Goal: Information Seeking & Learning: Learn about a topic

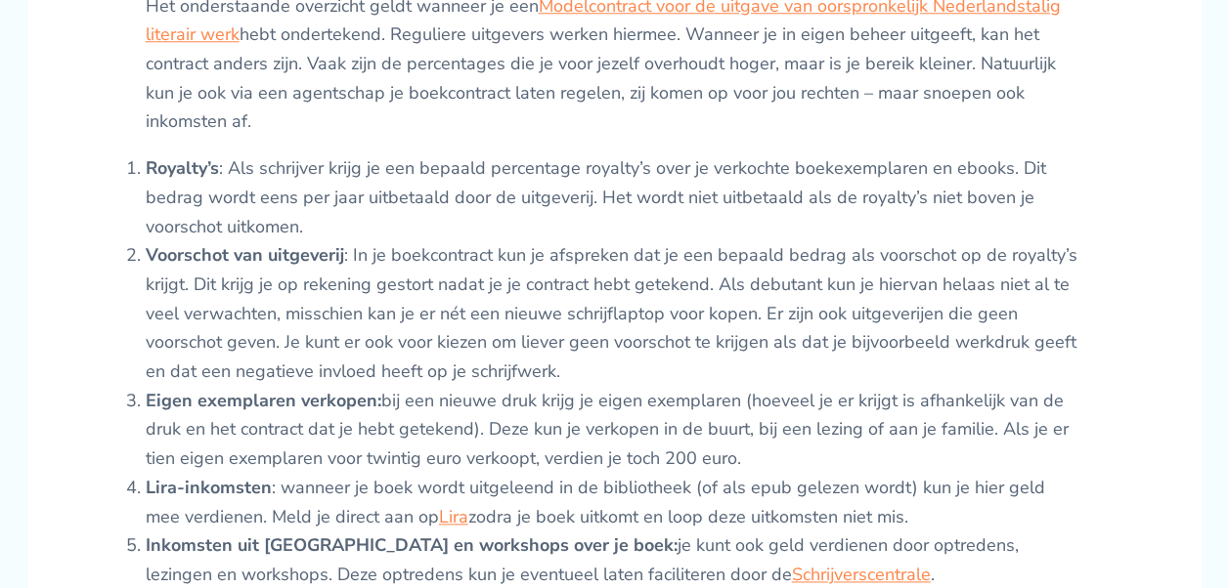
scroll to position [978, 0]
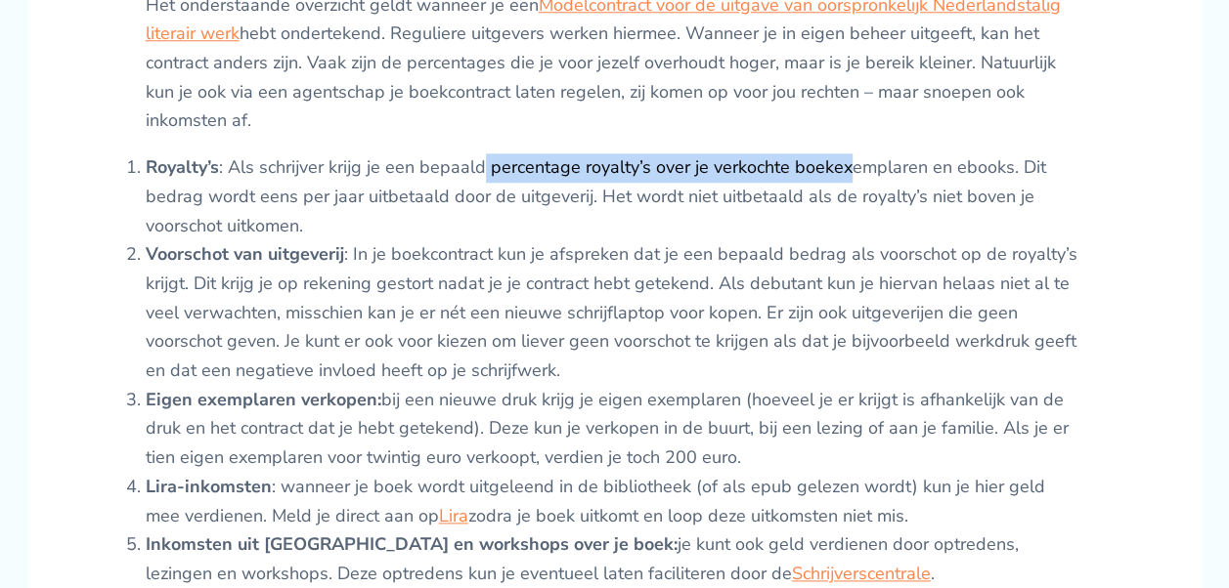
drag, startPoint x: 480, startPoint y: 203, endPoint x: 842, endPoint y: 191, distance: 361.9
click at [842, 191] on li "Royalty’s : Als schrijver krijg je een bepaald percentage royalty’s over je ver…" at bounding box center [615, 196] width 938 height 87
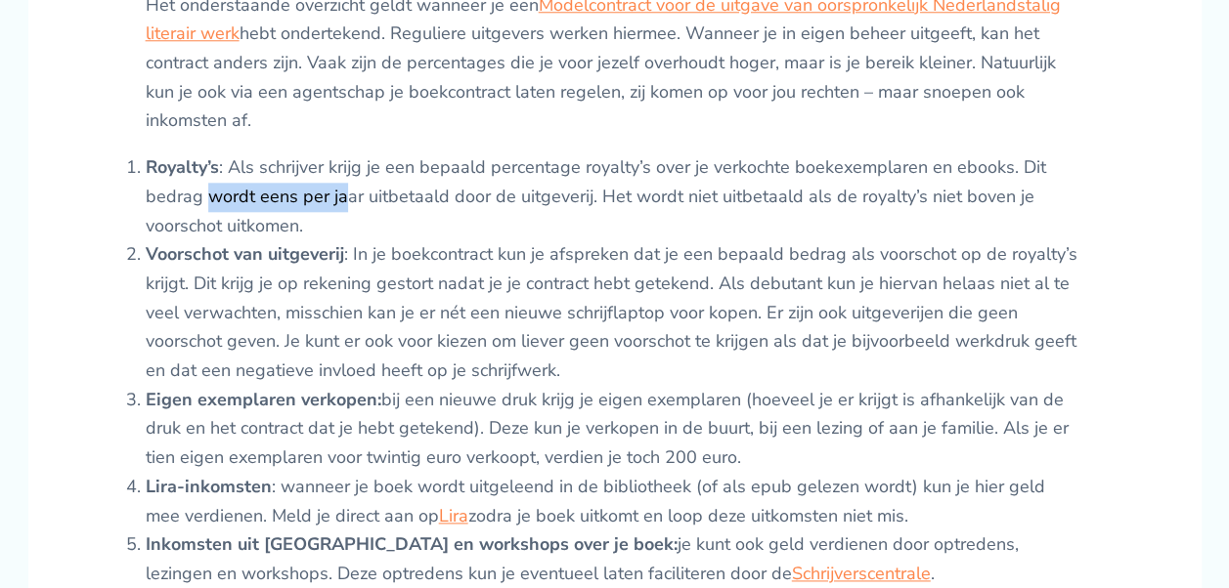
drag, startPoint x: 207, startPoint y: 210, endPoint x: 341, endPoint y: 210, distance: 133.9
click at [341, 210] on li "Royalty’s : Als schrijver krijg je een bepaald percentage royalty’s over je ver…" at bounding box center [615, 196] width 938 height 87
drag, startPoint x: 341, startPoint y: 210, endPoint x: 311, endPoint y: 252, distance: 51.8
click at [311, 240] on li "Royalty’s : Als schrijver krijg je een bepaald percentage royalty’s over je ver…" at bounding box center [615, 196] width 938 height 87
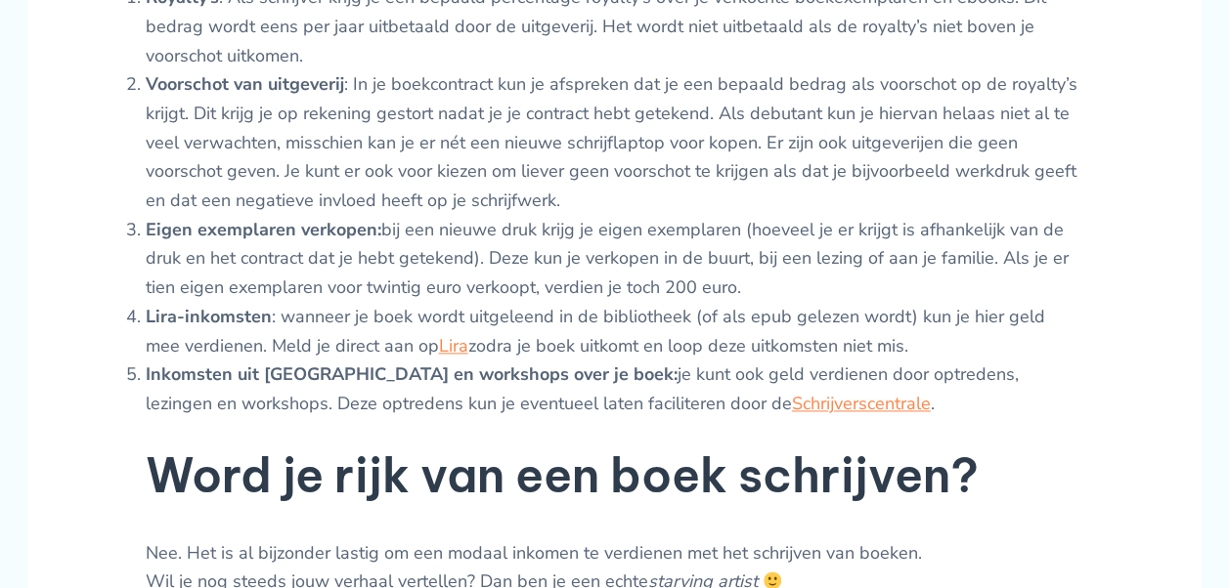
scroll to position [1173, 0]
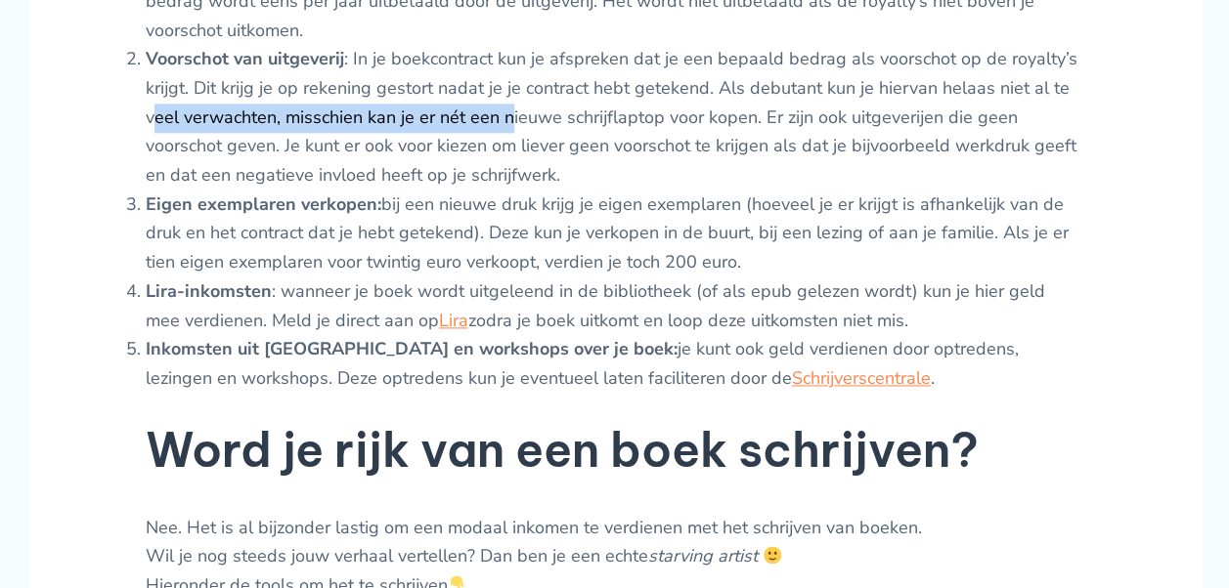
drag, startPoint x: 196, startPoint y: 144, endPoint x: 504, endPoint y: 143, distance: 308.9
click at [504, 143] on li "Voorschot van uitgeverij : In je boekcontract kun je afspreken dat je een bepaa…" at bounding box center [615, 118] width 938 height 146
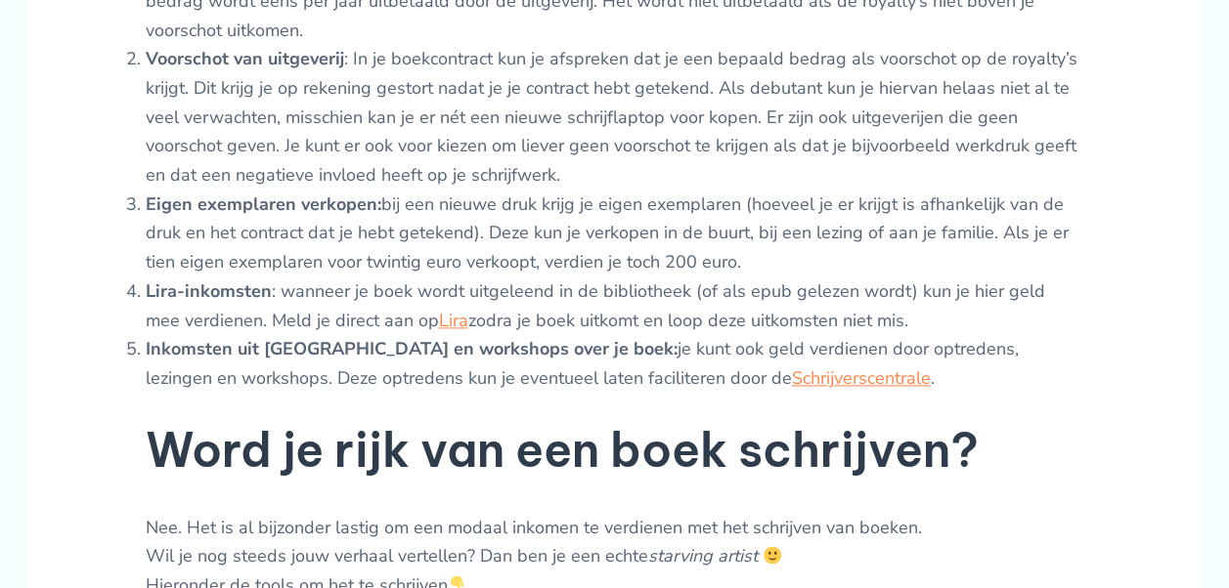
drag, startPoint x: 504, startPoint y: 143, endPoint x: 686, endPoint y: 135, distance: 182.0
click at [686, 135] on li "Voorschot van uitgeverij : In je boekcontract kun je afspreken dat je een bepaa…" at bounding box center [615, 118] width 938 height 146
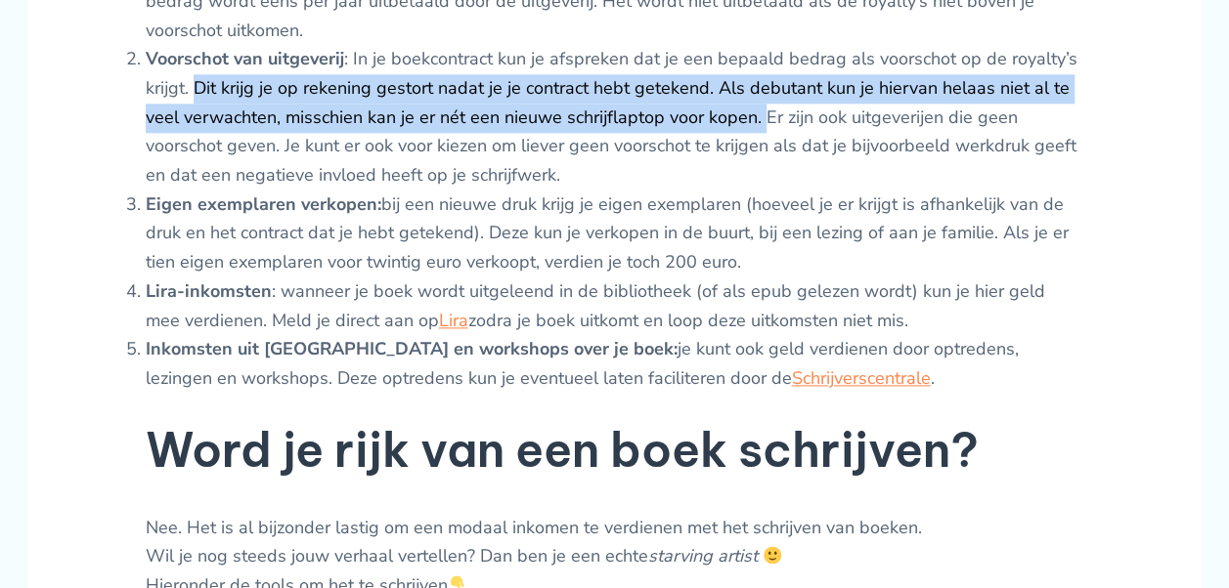
drag, startPoint x: 762, startPoint y: 144, endPoint x: 199, endPoint y: 116, distance: 563.7
click at [199, 116] on li "Voorschot van uitgeverij : In je boekcontract kun je afspreken dat je een bepaa…" at bounding box center [615, 118] width 938 height 146
drag, startPoint x: 199, startPoint y: 116, endPoint x: 208, endPoint y: 128, distance: 14.7
click at [208, 128] on li "Voorschot van uitgeverij : In je boekcontract kun je afspreken dat je een bepaa…" at bounding box center [615, 118] width 938 height 146
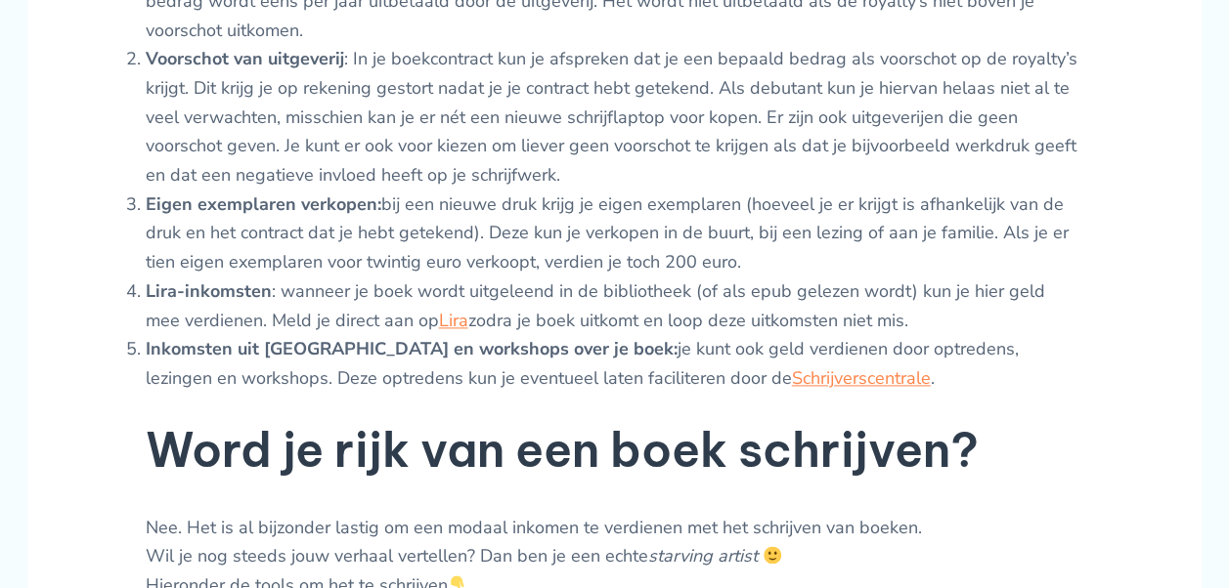
click at [239, 168] on li "Voorschot van uitgeverij : In je boekcontract kun je afspreken dat je een bepaa…" at bounding box center [615, 118] width 938 height 146
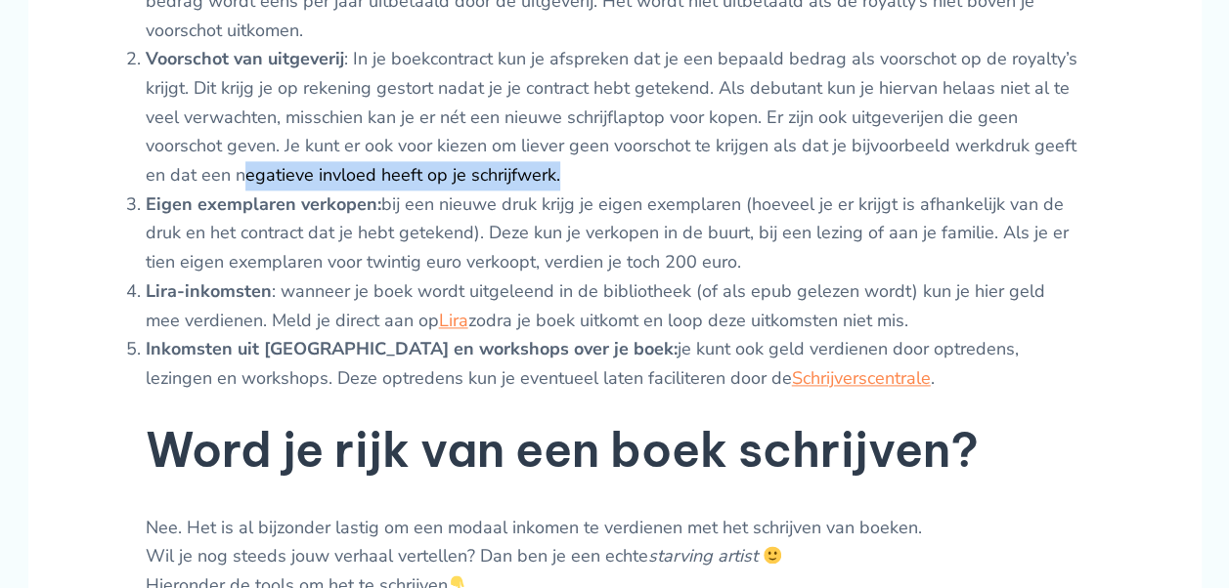
drag, startPoint x: 238, startPoint y: 190, endPoint x: 564, endPoint y: 192, distance: 326.5
click at [564, 191] on li "Voorschot van uitgeverij : In je boekcontract kun je afspreken dat je een bepaa…" at bounding box center [615, 118] width 938 height 146
click at [254, 191] on li "Voorschot van uitgeverij : In je boekcontract kun je afspreken dat je een bepaa…" at bounding box center [615, 118] width 938 height 146
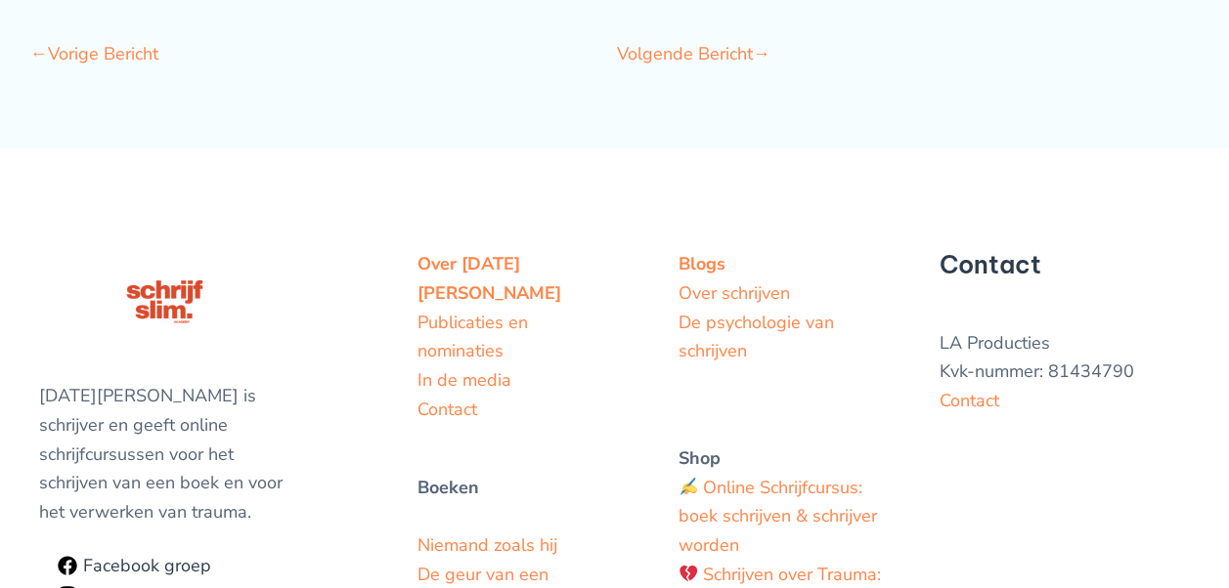
scroll to position [3584, 0]
